Goal: Task Accomplishment & Management: Manage account settings

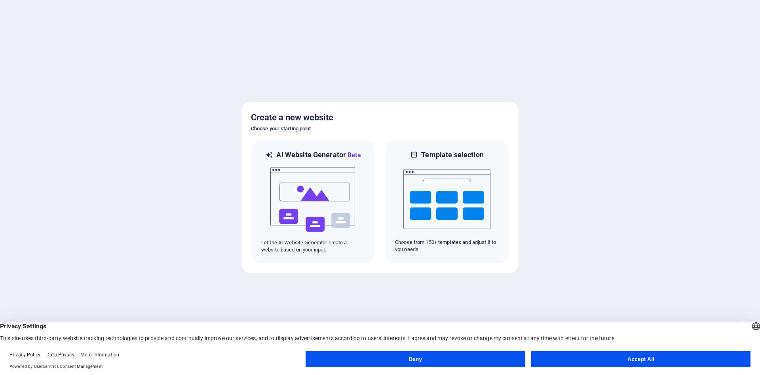
click at [618, 360] on button "Accept All" at bounding box center [640, 359] width 219 height 16
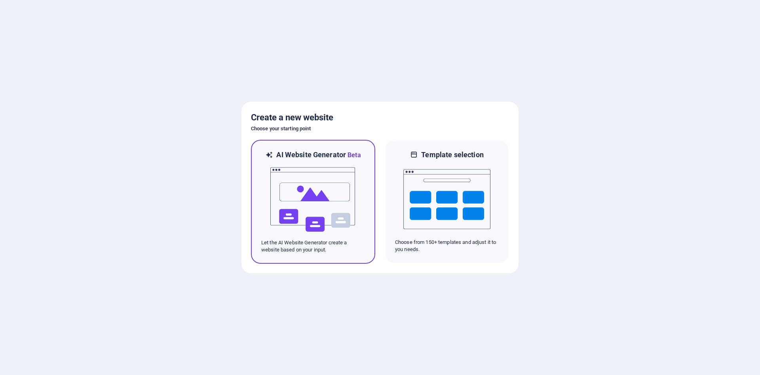
click at [316, 192] on img at bounding box center [313, 199] width 87 height 79
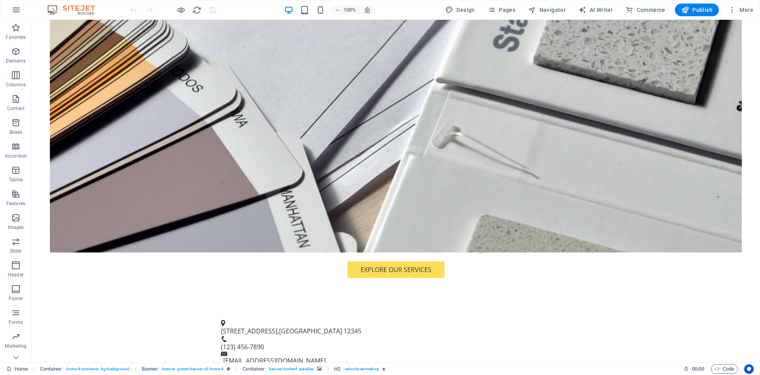
scroll to position [191, 0]
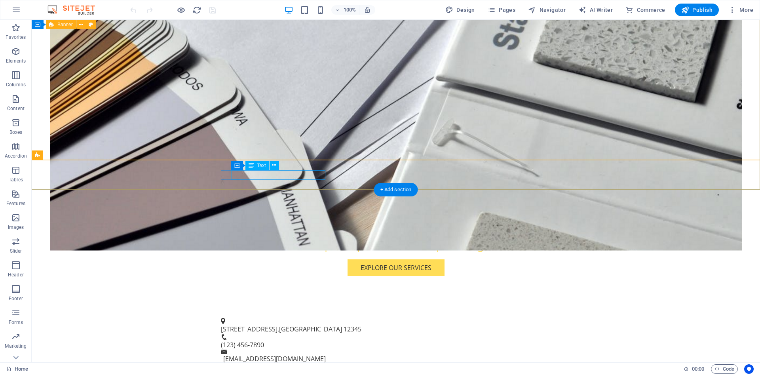
click at [344, 325] on span "12345" at bounding box center [353, 329] width 18 height 9
drag, startPoint x: 324, startPoint y: 174, endPoint x: 232, endPoint y: 174, distance: 92.3
click at [232, 324] on p "123 Print Lane , Printsville 12345" at bounding box center [393, 329] width 344 height 10
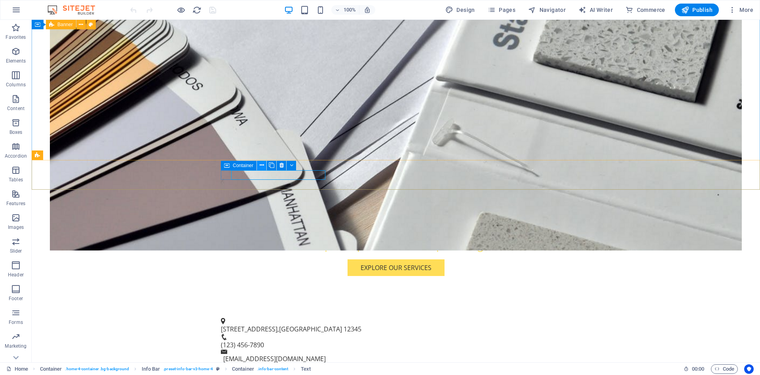
click at [261, 167] on icon at bounding box center [262, 165] width 4 height 8
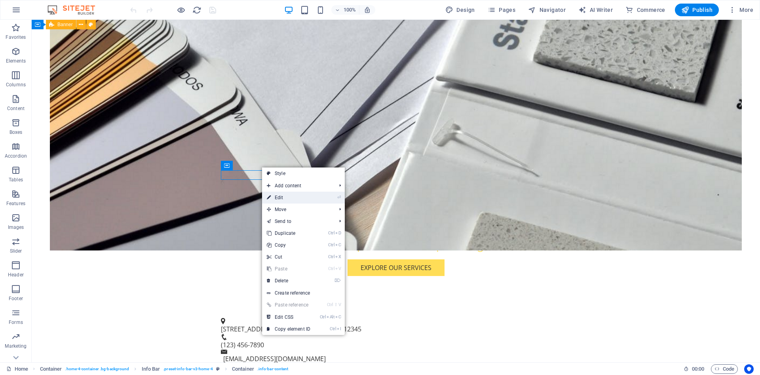
click at [272, 197] on link "⏎ Edit" at bounding box center [288, 198] width 53 height 12
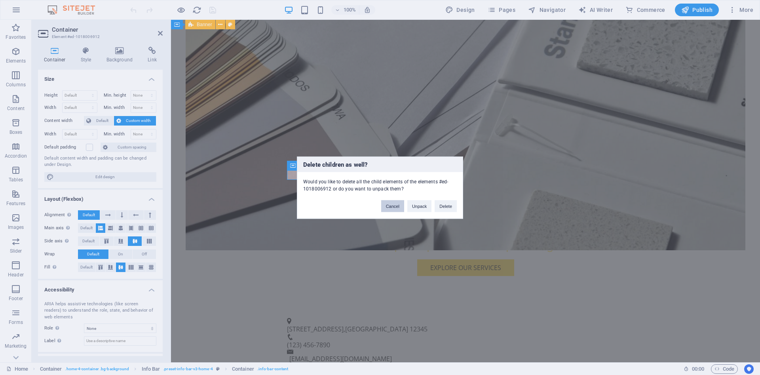
click at [394, 206] on button "Cancel" at bounding box center [392, 206] width 23 height 12
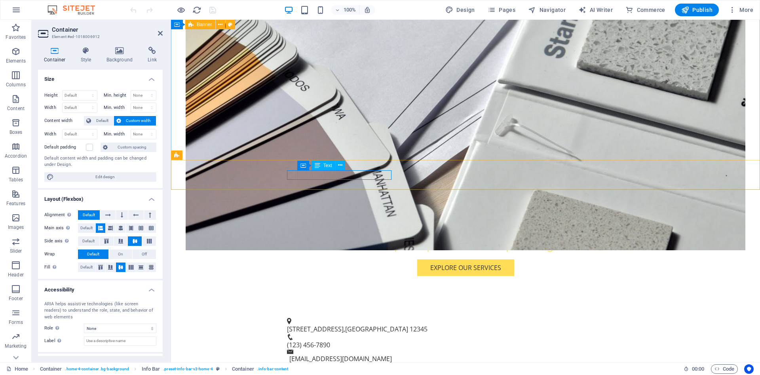
click at [357, 325] on span "Printsville" at bounding box center [376, 329] width 63 height 9
click at [341, 164] on icon at bounding box center [340, 165] width 4 height 8
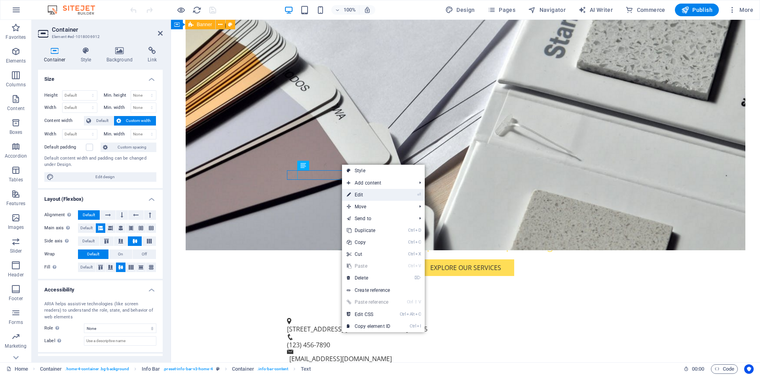
click at [364, 195] on link "⏎ Edit" at bounding box center [368, 195] width 53 height 12
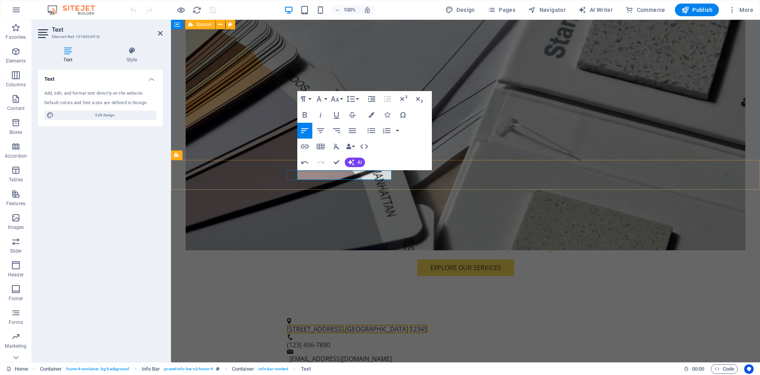
click at [322, 325] on span "123 Print Lane" at bounding box center [315, 329] width 57 height 9
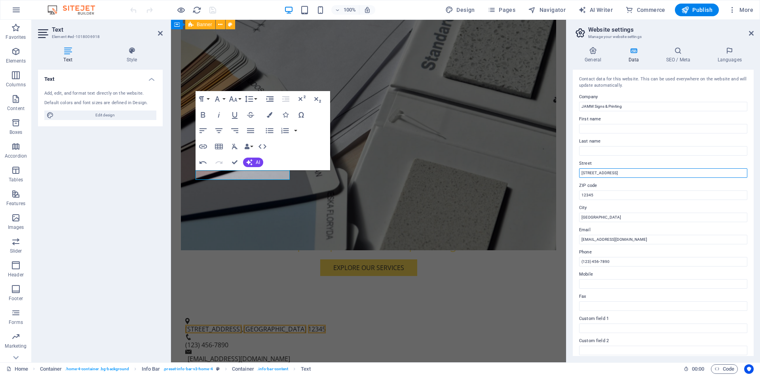
drag, startPoint x: 615, startPoint y: 174, endPoint x: 572, endPoint y: 175, distance: 43.2
click at [572, 175] on div "General Data SEO / Meta Languages Website name jammsigns.co.za Logo Drag files …" at bounding box center [664, 201] width 194 height 322
click at [607, 171] on input "13" at bounding box center [663, 173] width 168 height 10
type input "[STREET_ADDRESS]"
click at [606, 192] on input "12345" at bounding box center [663, 195] width 168 height 10
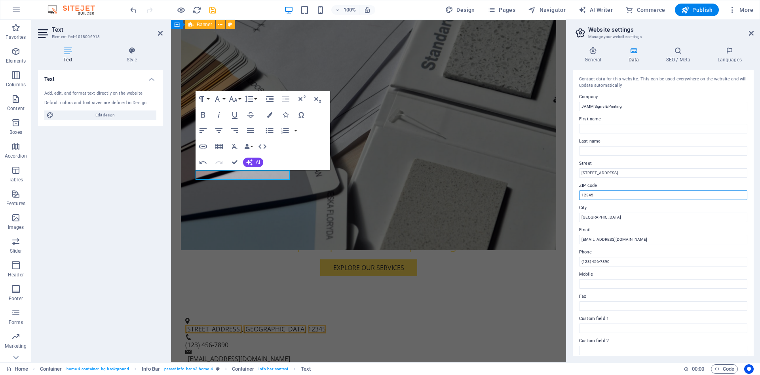
drag, startPoint x: 605, startPoint y: 193, endPoint x: 574, endPoint y: 194, distance: 30.9
click at [579, 194] on input "12345" at bounding box center [663, 195] width 168 height 10
type input "7530"
click at [604, 217] on input "Printsville" at bounding box center [663, 218] width 168 height 10
drag, startPoint x: 606, startPoint y: 217, endPoint x: 579, endPoint y: 216, distance: 26.5
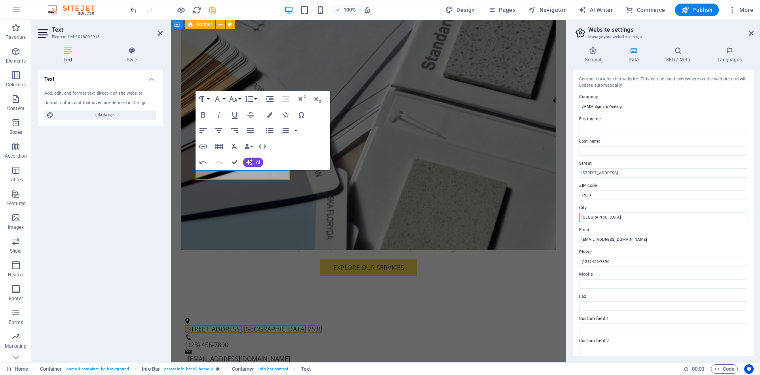
click at [579, 216] on input "Printsville" at bounding box center [663, 218] width 168 height 10
type input "[PERSON_NAME][GEOGRAPHIC_DATA], [GEOGRAPHIC_DATA]"
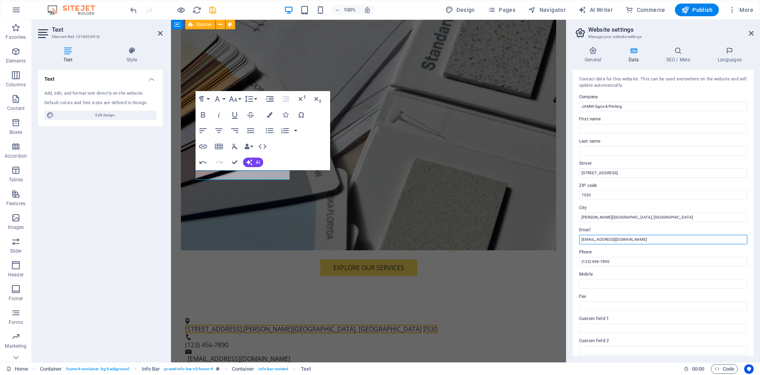
drag, startPoint x: 644, startPoint y: 241, endPoint x: 608, endPoint y: 238, distance: 35.7
click at [608, 238] on input "info@jammsignsandprinting.com" at bounding box center [663, 240] width 168 height 10
type input "[EMAIL_ADDRESS][DOMAIN_NAME]"
drag, startPoint x: 628, startPoint y: 262, endPoint x: 579, endPoint y: 261, distance: 49.5
click at [579, 261] on input "(123) 456-7890" at bounding box center [663, 262] width 168 height 10
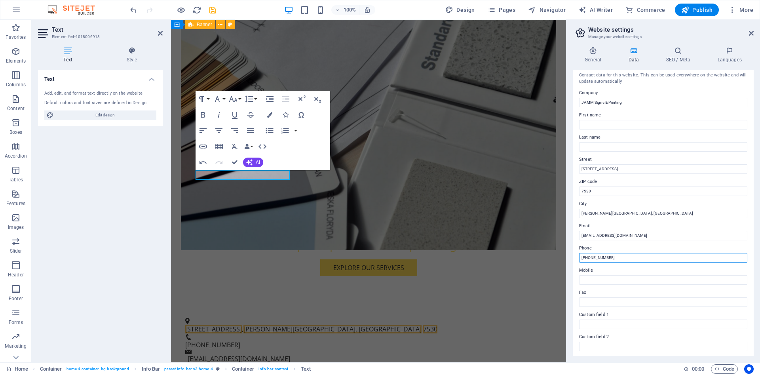
scroll to position [0, 0]
type input "[PHONE_NUMBER]"
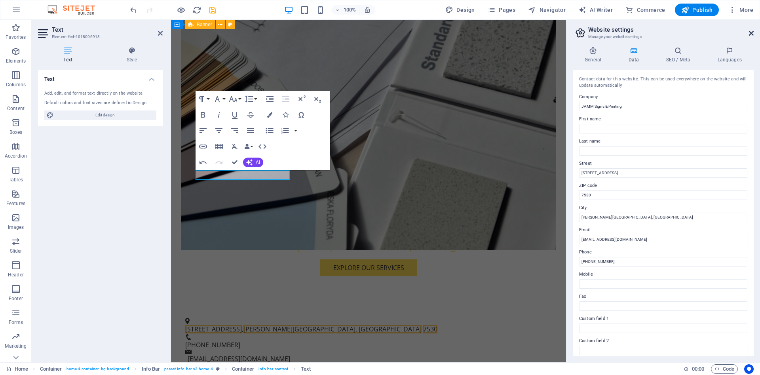
click at [752, 34] on icon at bounding box center [751, 33] width 5 height 6
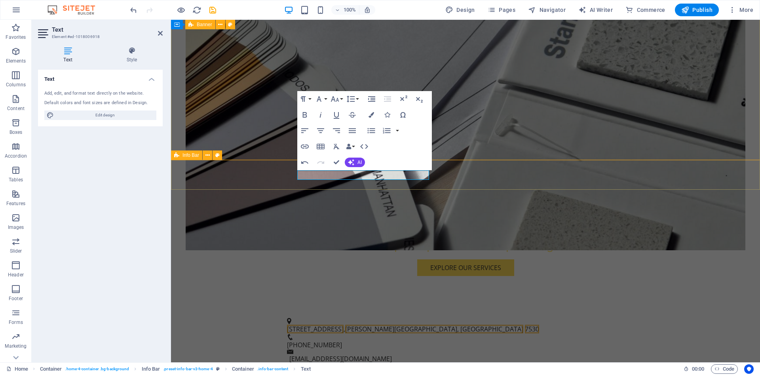
click at [679, 308] on div "13 Paloma Street , Joubert Park, Bellville 7530 +27 82 4111 279 info@jammsigns.…" at bounding box center [465, 341] width 589 height 66
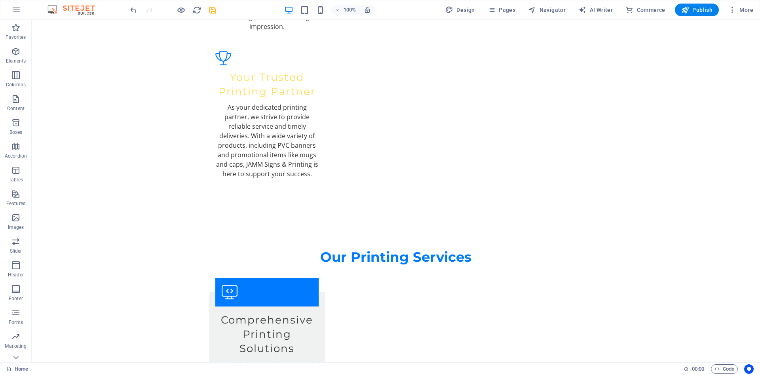
scroll to position [1019, 0]
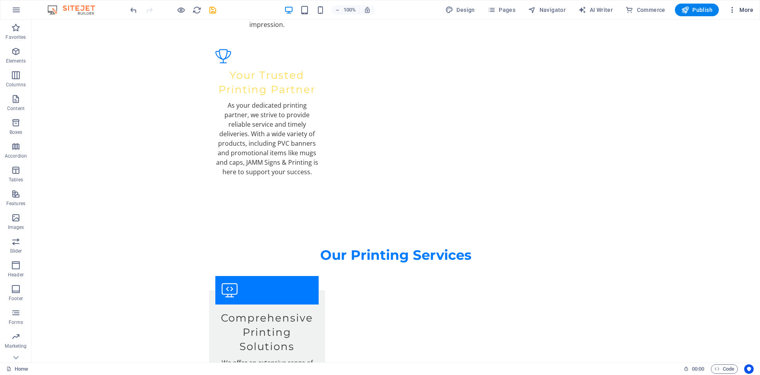
click at [746, 11] on span "More" at bounding box center [741, 10] width 25 height 8
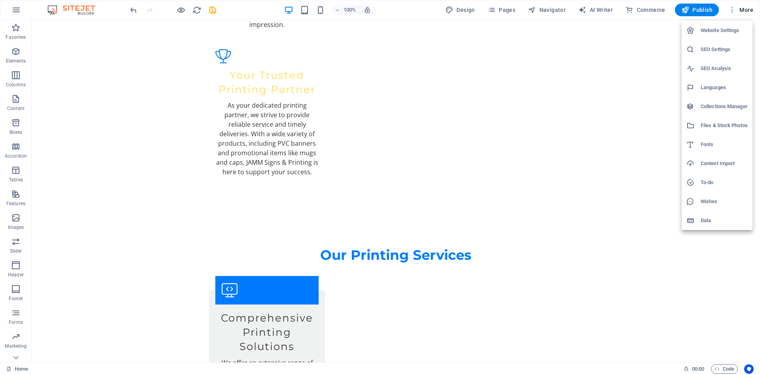
click at [746, 11] on div at bounding box center [380, 187] width 760 height 375
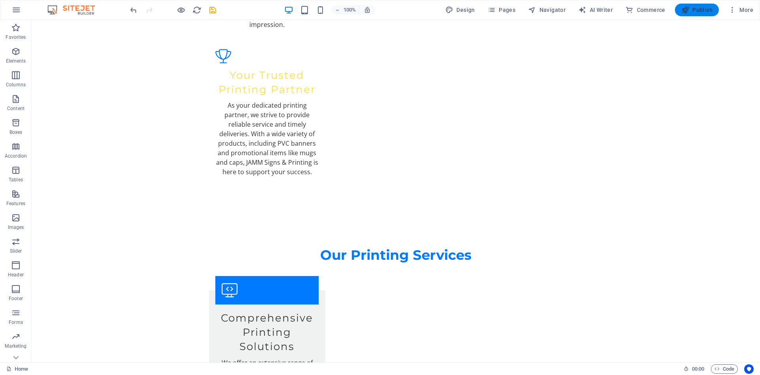
click at [707, 11] on span "Publish" at bounding box center [697, 10] width 31 height 8
checkbox input "false"
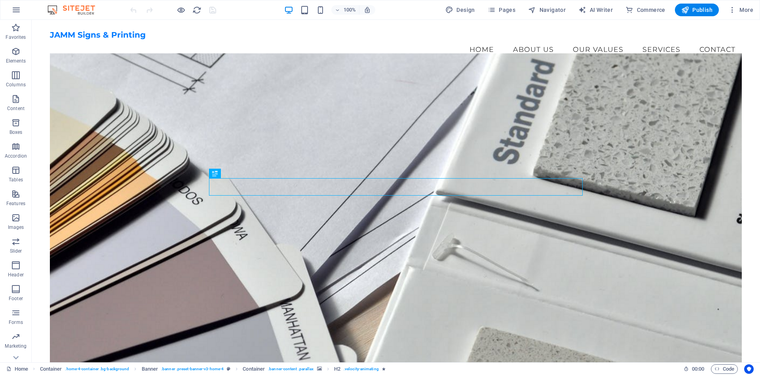
click at [348, 109] on figure at bounding box center [396, 209] width 692 height 312
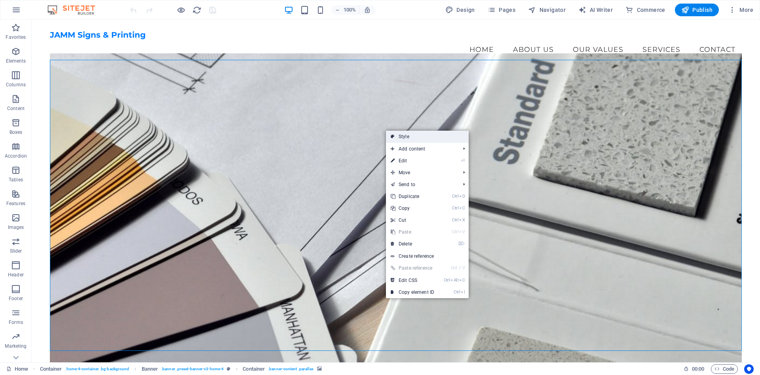
click at [402, 134] on link "Style" at bounding box center [427, 137] width 83 height 12
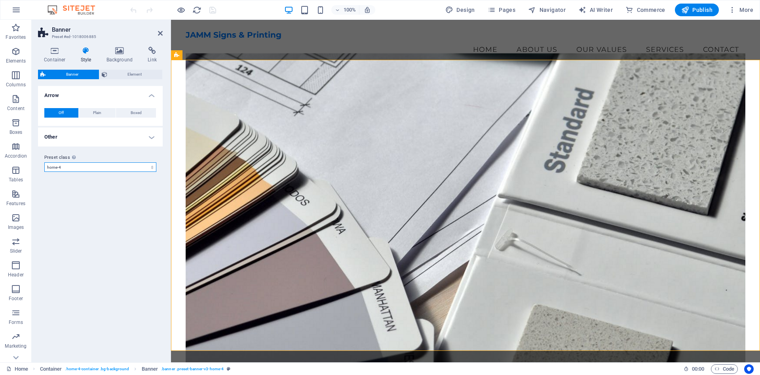
click at [44, 162] on select "default home-hero-logo-nav-h1-slogan home-hero-logo-nav-h1 home-logo-nav-h1-ima…" at bounding box center [100, 167] width 112 height 10
select select "preset-banner-v3-default"
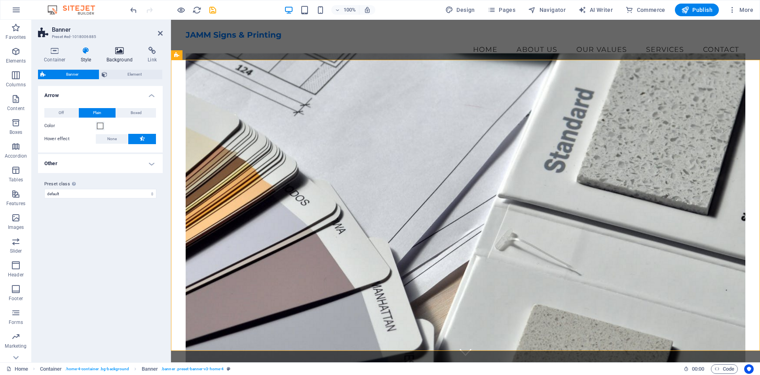
click at [116, 48] on icon at bounding box center [120, 51] width 38 height 8
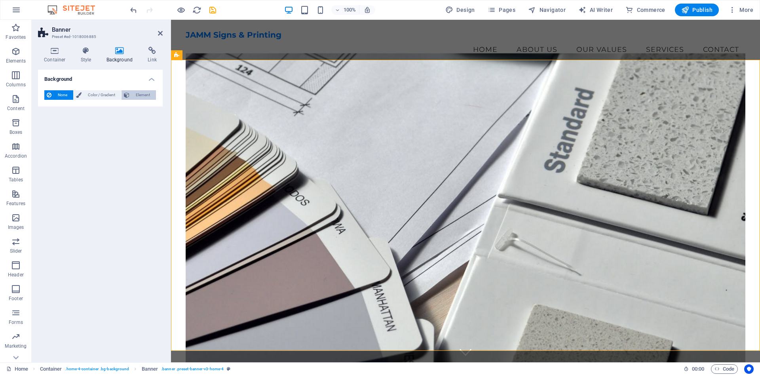
click at [137, 97] on span "Element" at bounding box center [143, 95] width 22 height 10
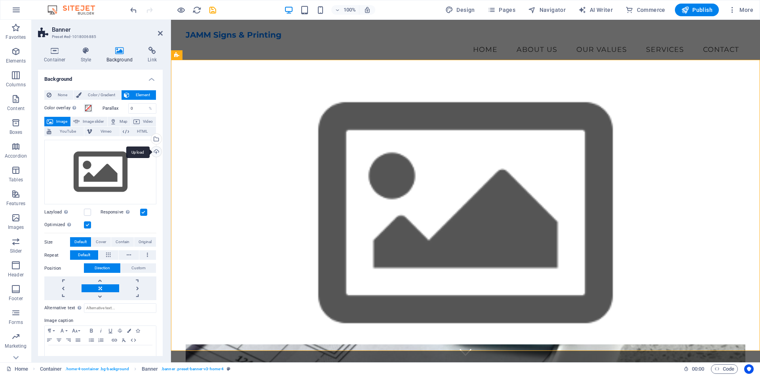
click at [155, 154] on div "Upload" at bounding box center [156, 153] width 12 height 12
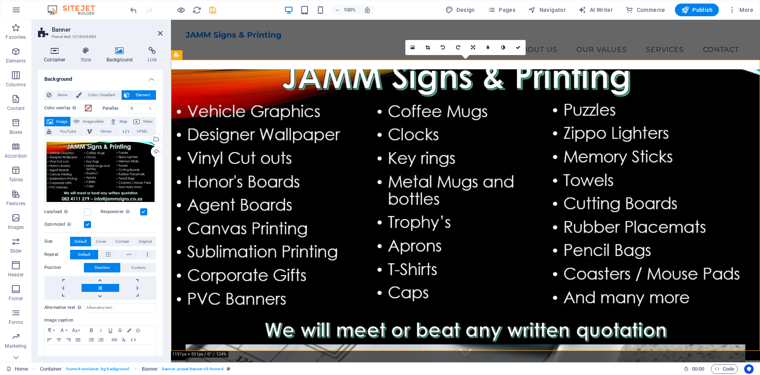
click at [56, 57] on h4 "Container" at bounding box center [56, 55] width 37 height 17
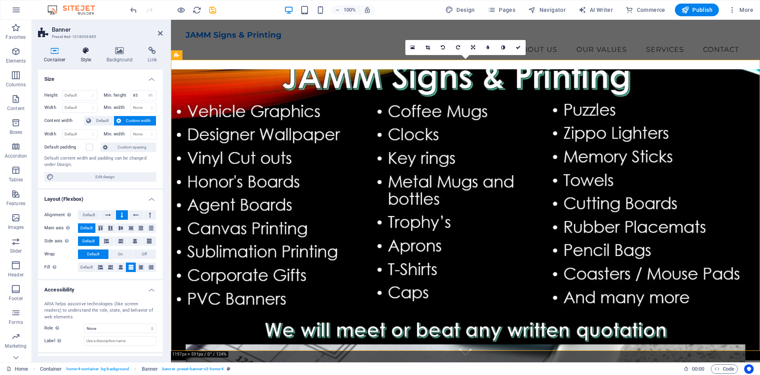
click at [81, 54] on icon at bounding box center [86, 51] width 23 height 8
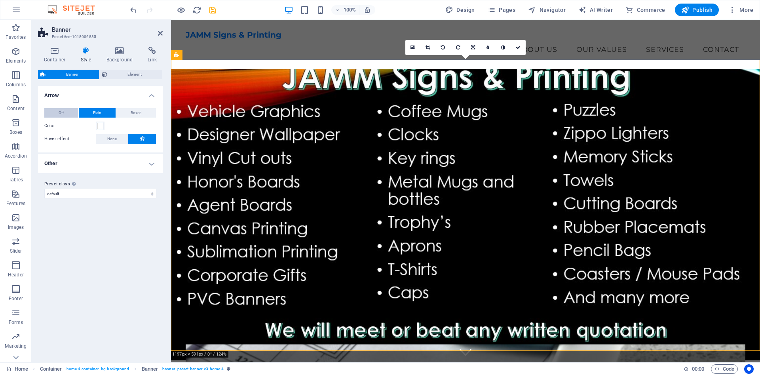
click at [65, 111] on button "Off" at bounding box center [61, 113] width 34 height 10
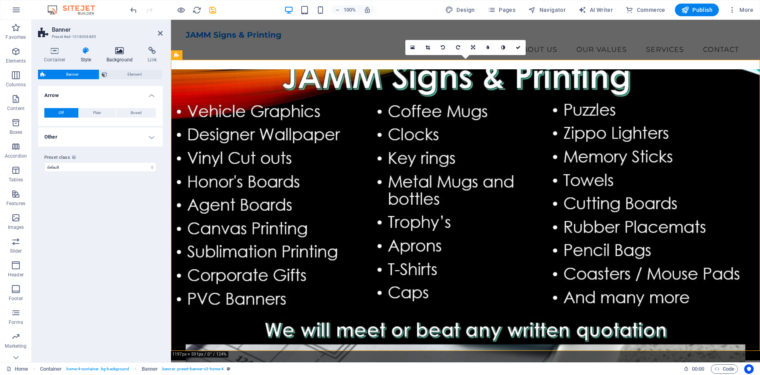
click at [124, 59] on h4 "Background" at bounding box center [122, 55] width 42 height 17
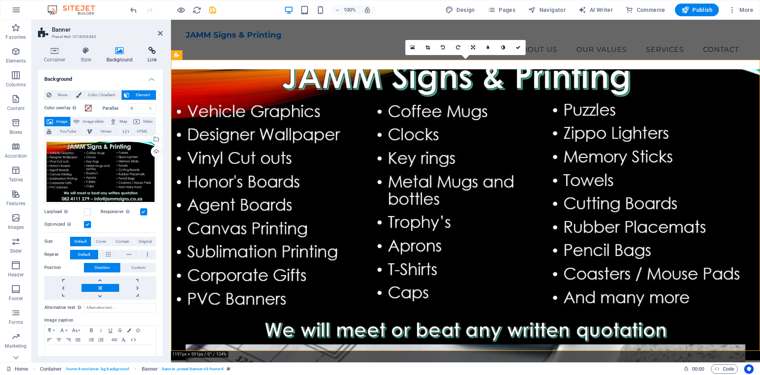
click at [155, 58] on h4 "Link" at bounding box center [152, 55] width 21 height 17
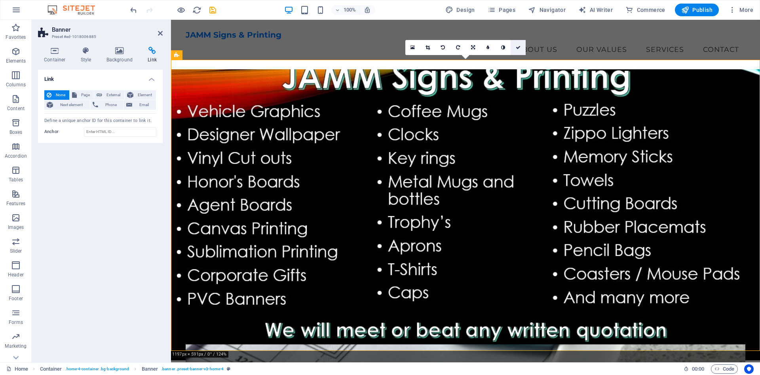
click at [516, 48] on icon at bounding box center [518, 47] width 5 height 5
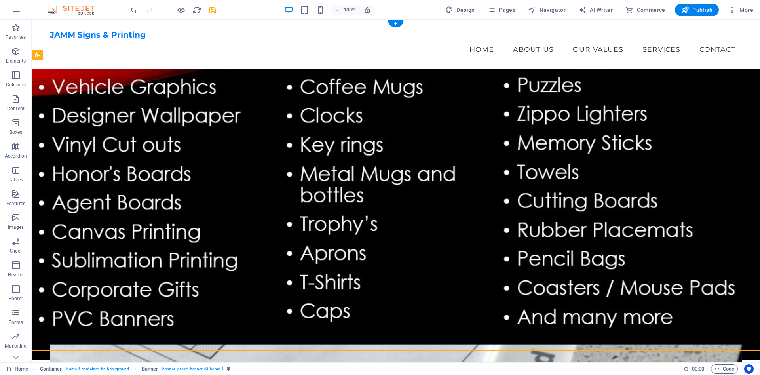
click at [39, 69] on figure at bounding box center [396, 214] width 729 height 291
click at [69, 57] on icon at bounding box center [67, 55] width 4 height 8
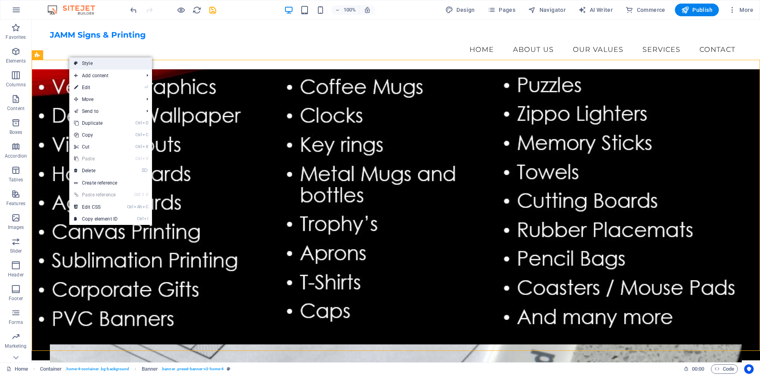
click at [82, 62] on link "Style" at bounding box center [110, 63] width 83 height 12
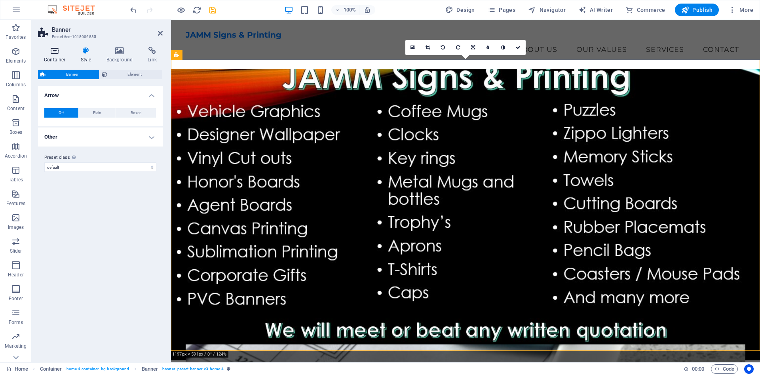
click at [61, 57] on h4 "Container" at bounding box center [56, 55] width 37 height 17
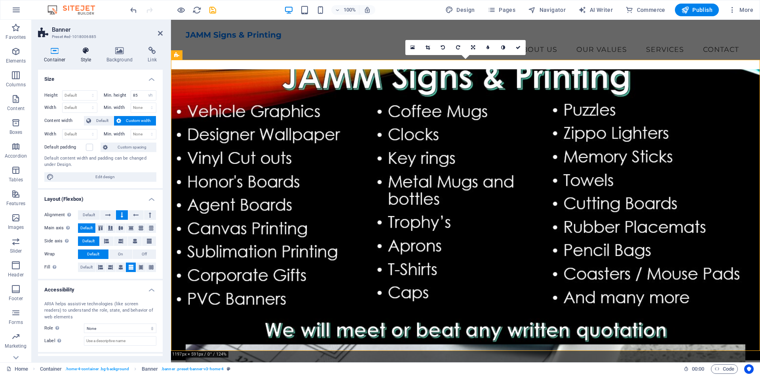
click at [88, 58] on h4 "Style" at bounding box center [88, 55] width 26 height 17
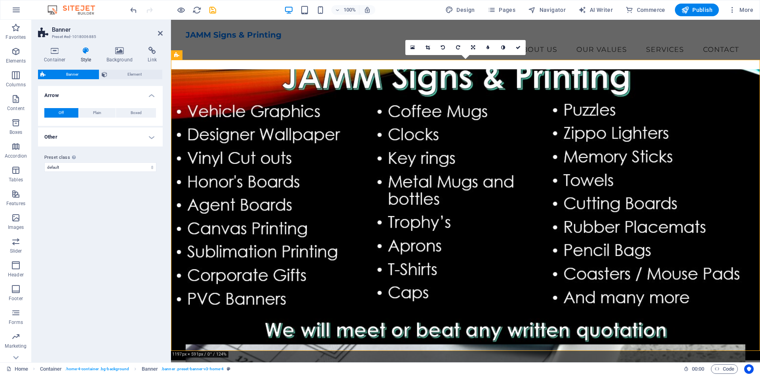
click at [153, 137] on h4 "Other" at bounding box center [100, 137] width 125 height 19
click at [153, 137] on h4 "Other" at bounding box center [100, 135] width 125 height 14
click at [133, 76] on span "Element" at bounding box center [135, 75] width 51 height 10
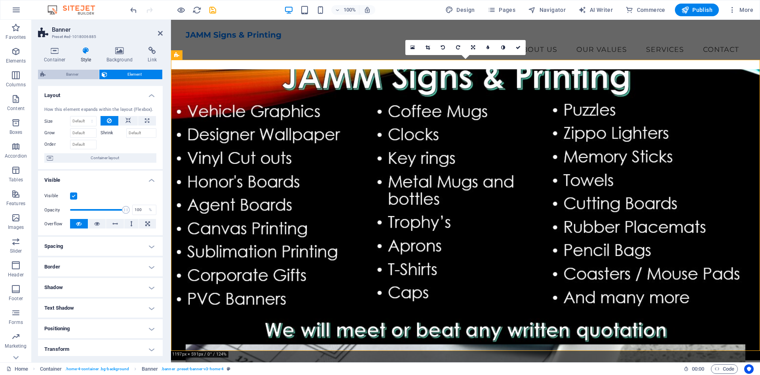
click at [82, 75] on span "Banner" at bounding box center [72, 75] width 49 height 10
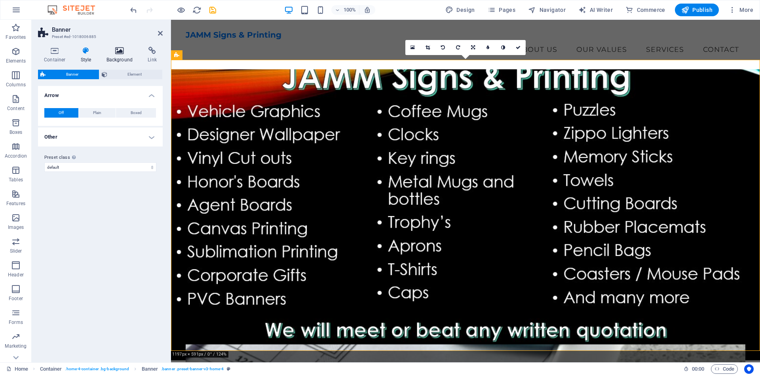
click at [115, 59] on h4 "Background" at bounding box center [122, 55] width 42 height 17
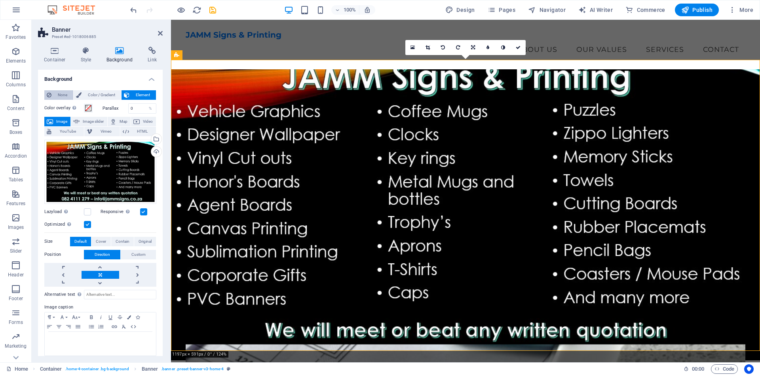
click at [65, 96] on span "None" at bounding box center [62, 95] width 17 height 10
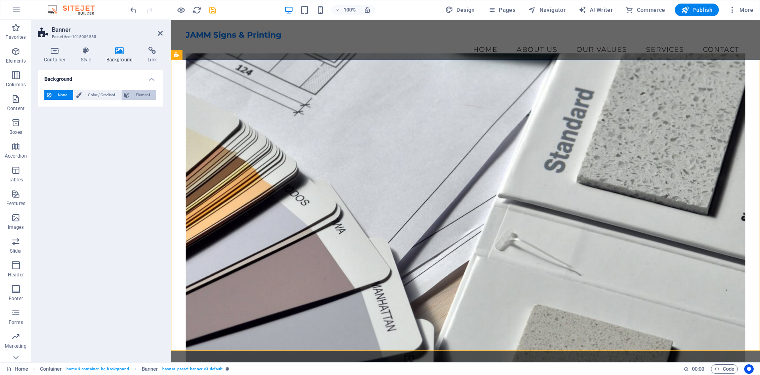
click at [135, 96] on span "Element" at bounding box center [143, 95] width 22 height 10
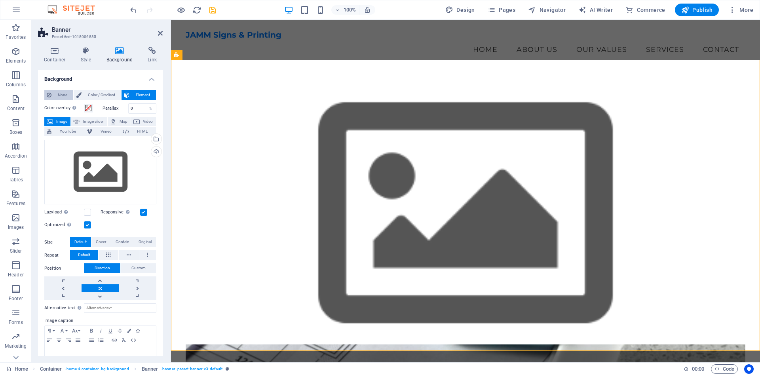
click at [61, 95] on span "None" at bounding box center [62, 95] width 17 height 10
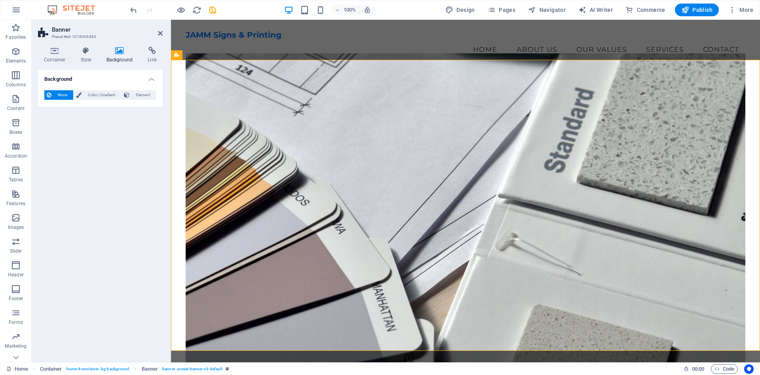
click at [152, 78] on h4 "Background" at bounding box center [100, 77] width 125 height 14
click at [162, 33] on icon at bounding box center [160, 33] width 5 height 6
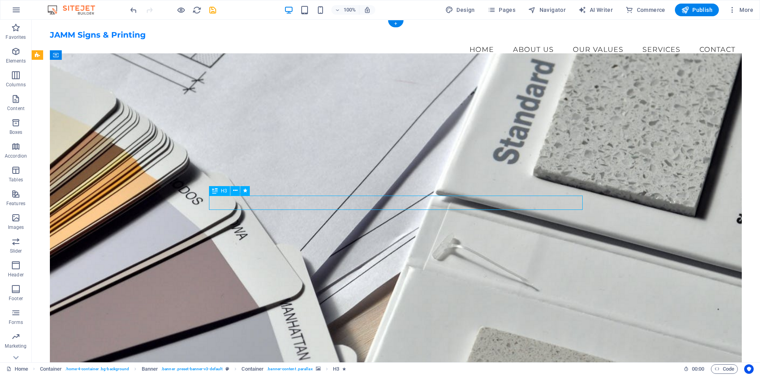
click at [396, 127] on figure at bounding box center [396, 209] width 692 height 312
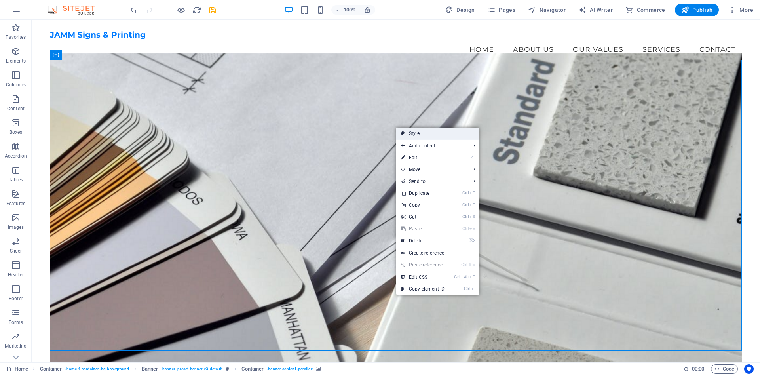
click at [404, 131] on icon at bounding box center [403, 134] width 4 height 12
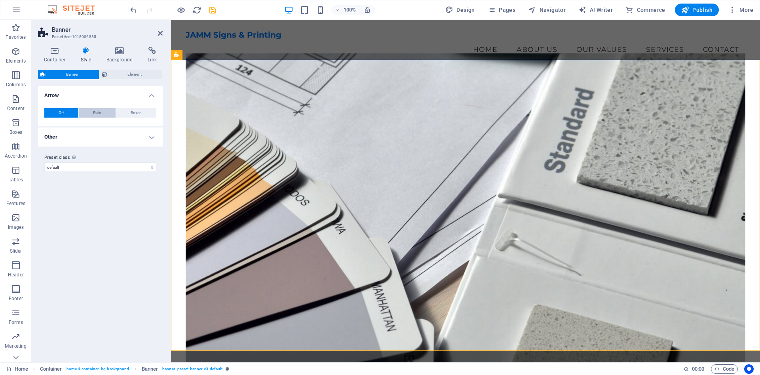
click at [99, 111] on span "Plain" at bounding box center [97, 113] width 8 height 10
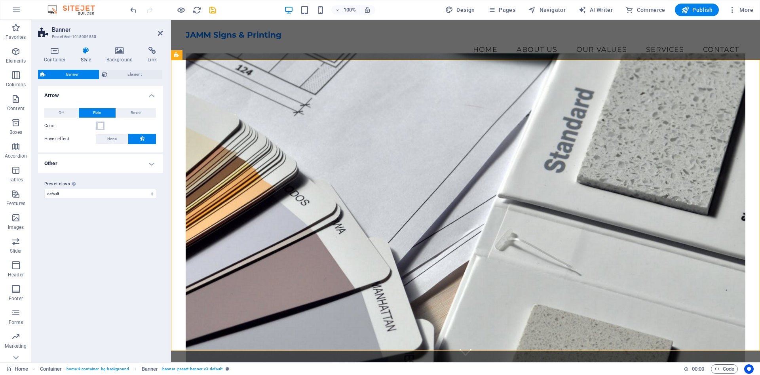
click at [101, 126] on span at bounding box center [100, 126] width 6 height 6
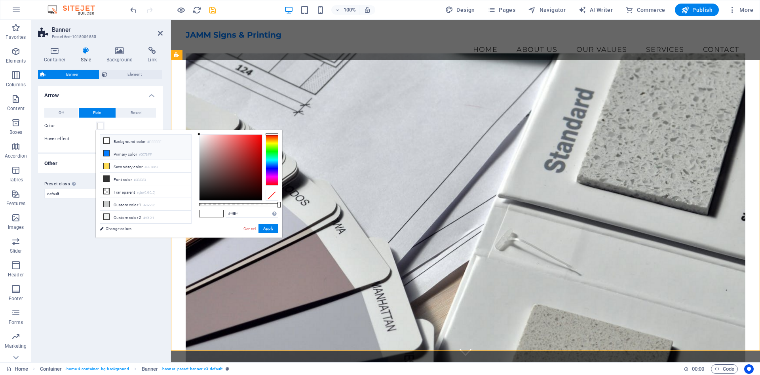
click at [122, 156] on li "Primary color #007BFF" at bounding box center [145, 153] width 91 height 13
type input "#007bff"
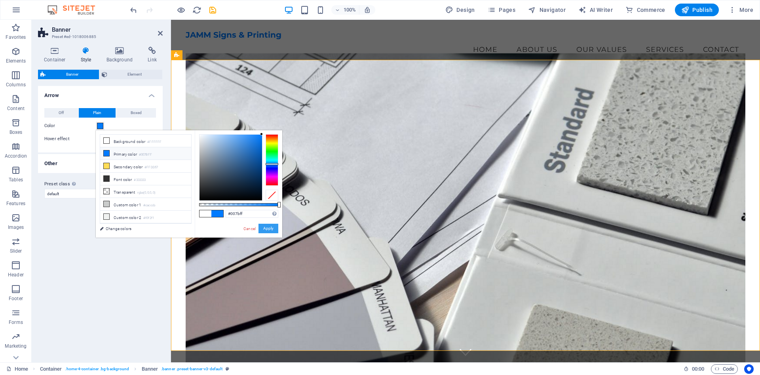
click at [269, 230] on button "Apply" at bounding box center [269, 229] width 20 height 10
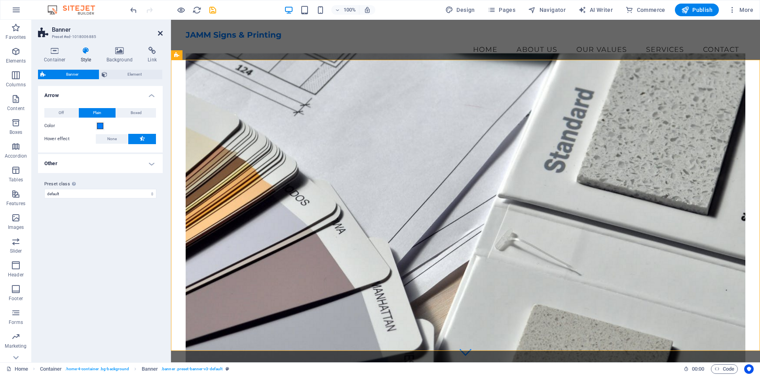
click at [159, 33] on icon at bounding box center [160, 33] width 5 height 6
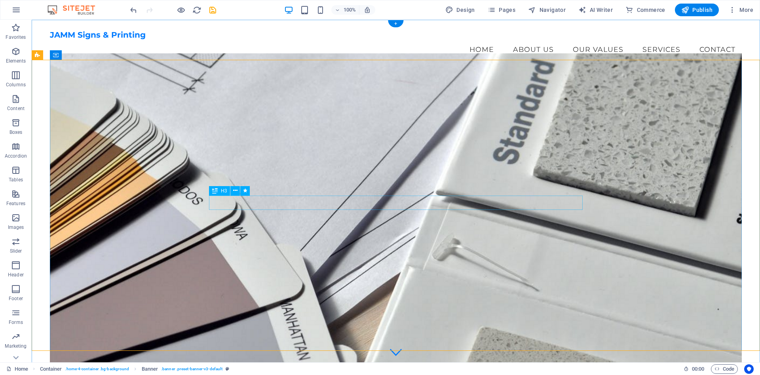
click at [236, 191] on icon at bounding box center [235, 191] width 4 height 8
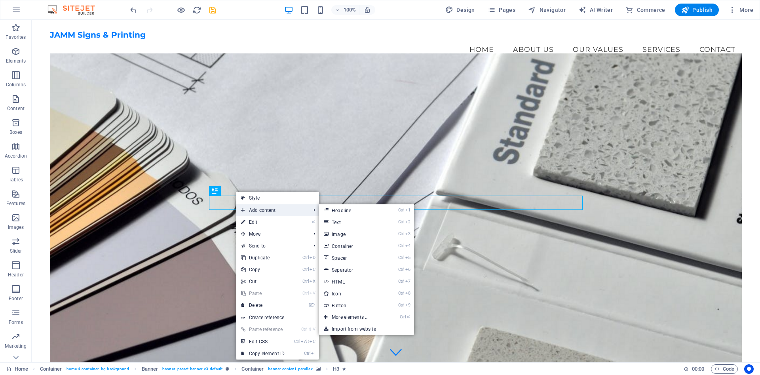
click at [252, 208] on span "Add content" at bounding box center [271, 210] width 71 height 12
click at [346, 237] on link "Ctrl 3 Image" at bounding box center [351, 234] width 65 height 12
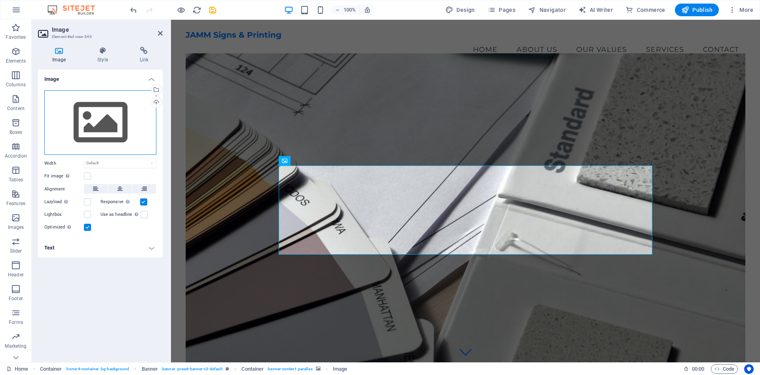
click at [109, 121] on div "Drag files here, click to choose files or select files from Files or our free s…" at bounding box center [100, 122] width 112 height 65
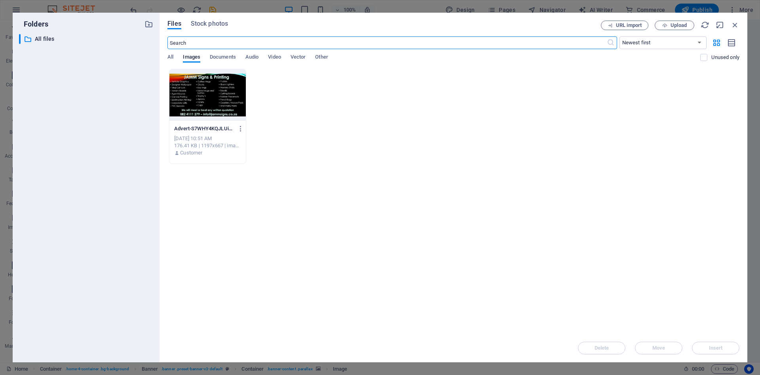
click at [193, 102] on div at bounding box center [207, 94] width 76 height 51
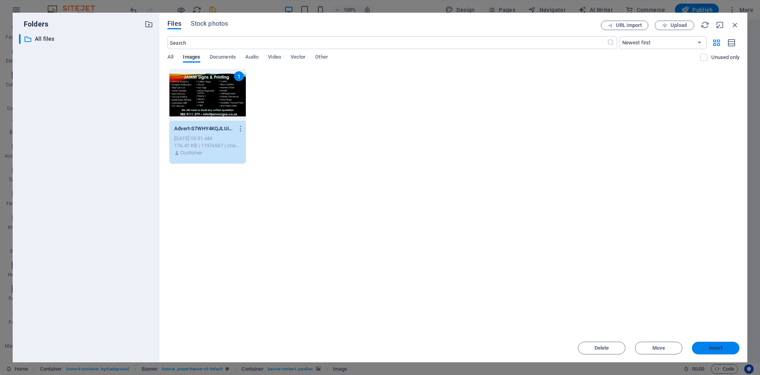
click at [721, 351] on button "Insert" at bounding box center [716, 348] width 48 height 13
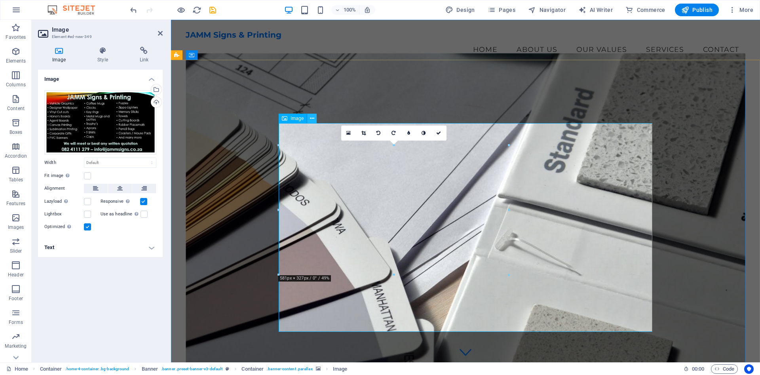
click at [312, 120] on icon at bounding box center [312, 118] width 4 height 8
click at [716, 193] on figure at bounding box center [466, 209] width 560 height 312
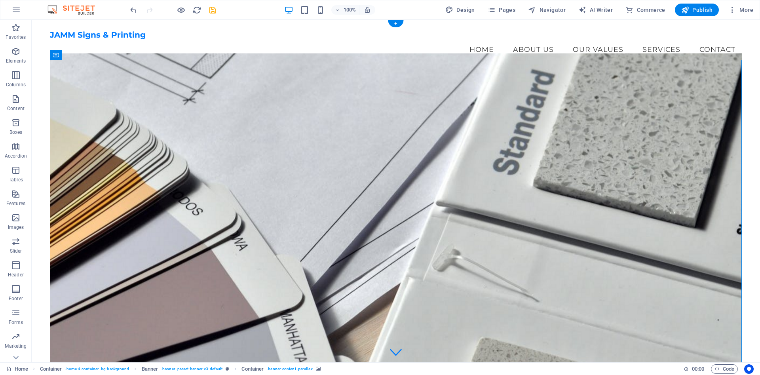
click at [644, 174] on figure at bounding box center [396, 219] width 692 height 333
click at [703, 14] on button "Publish" at bounding box center [697, 10] width 44 height 13
checkbox input "false"
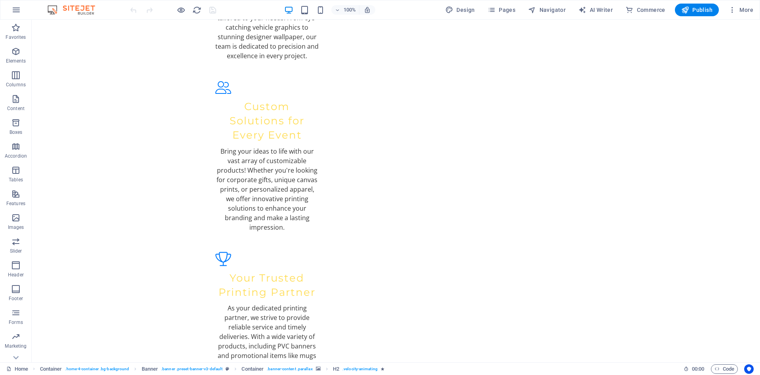
scroll to position [1301, 0]
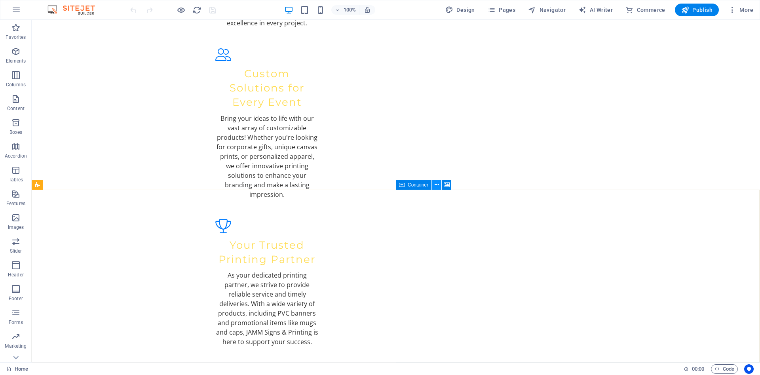
click at [438, 184] on icon at bounding box center [437, 185] width 4 height 8
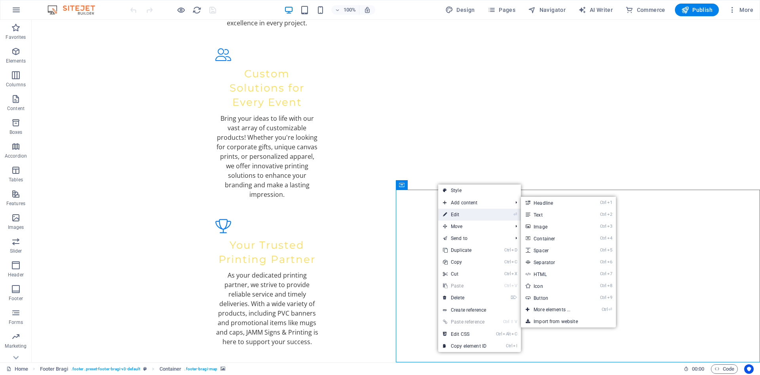
click at [458, 214] on link "⏎ Edit" at bounding box center [464, 215] width 53 height 12
select select "px"
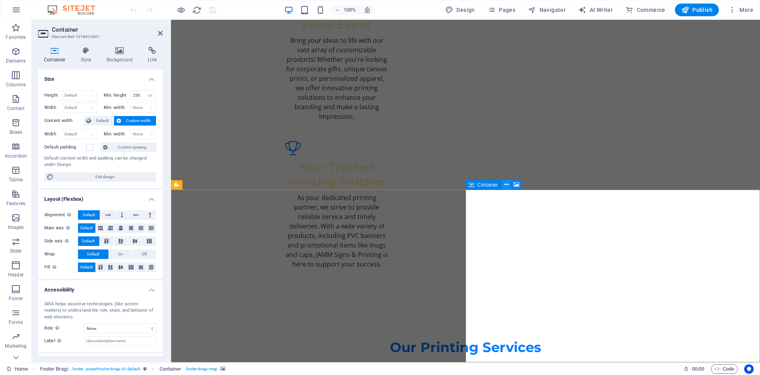
click at [504, 183] on button at bounding box center [507, 185] width 10 height 10
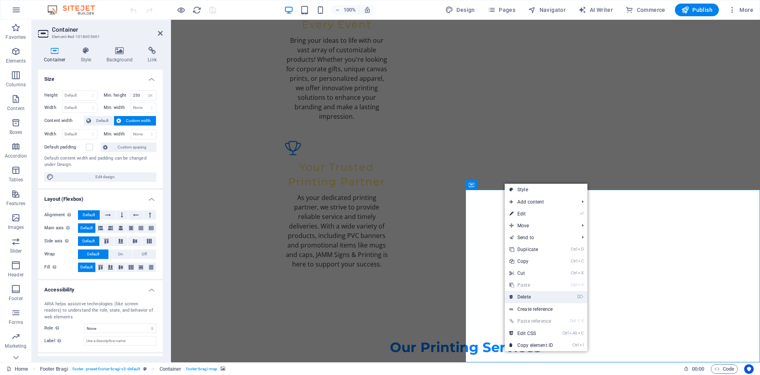
click at [530, 296] on link "⌦ Delete" at bounding box center [531, 297] width 53 height 12
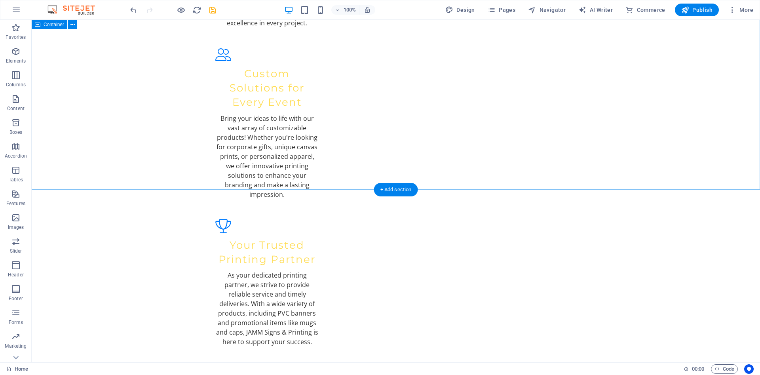
click at [701, 9] on span "Publish" at bounding box center [697, 10] width 31 height 8
checkbox input "false"
